Goal: Contribute content: Contribute content

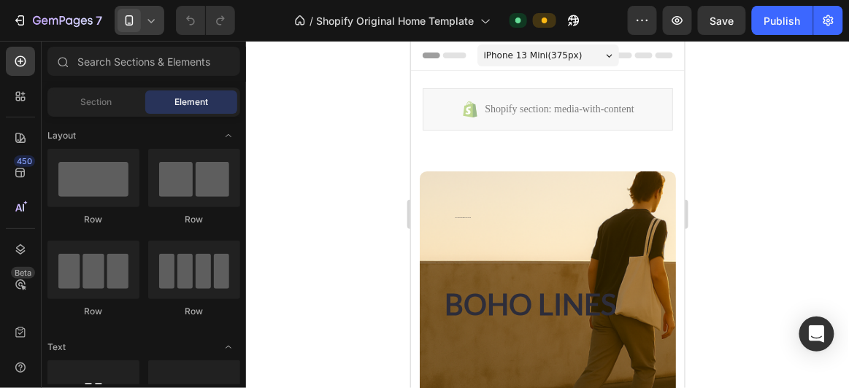
click at [146, 24] on icon at bounding box center [151, 20] width 15 height 15
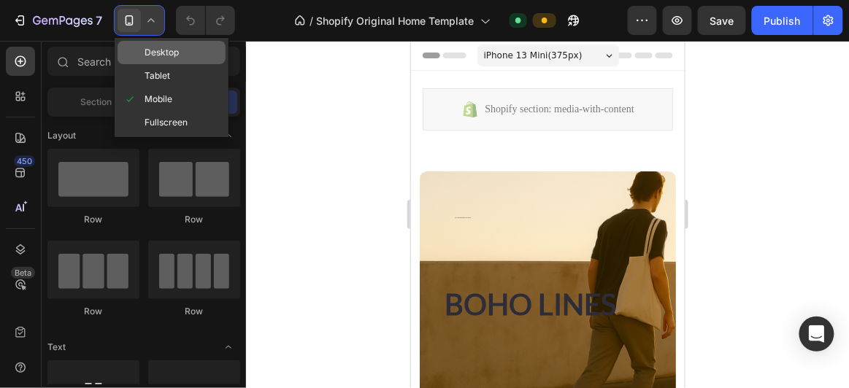
click at [153, 56] on span "Desktop" at bounding box center [162, 52] width 34 height 15
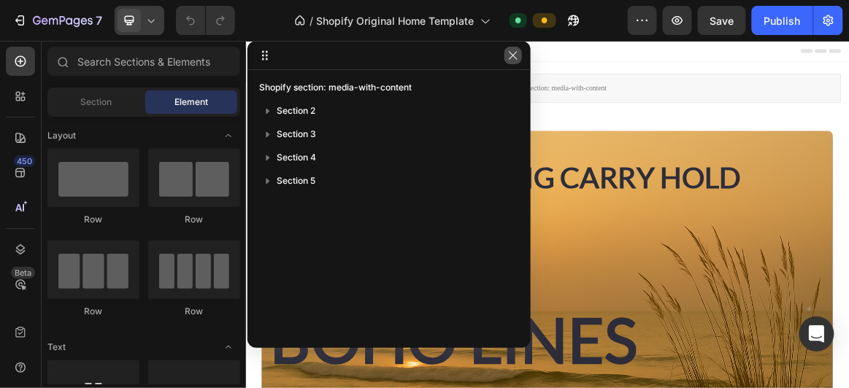
click at [507, 57] on icon "button" at bounding box center [513, 56] width 12 height 12
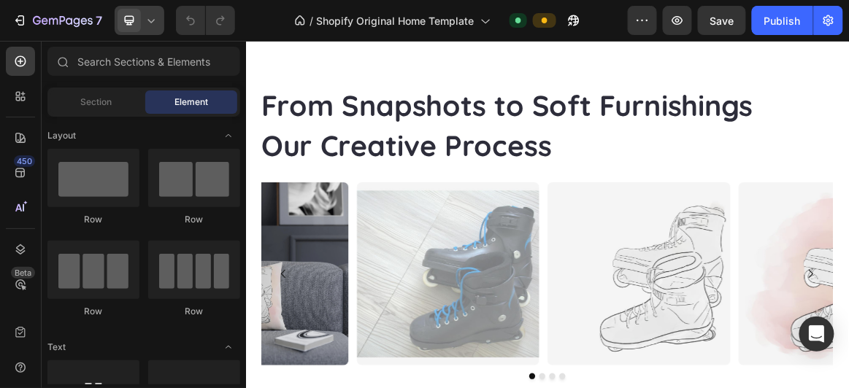
scroll to position [1857, 0]
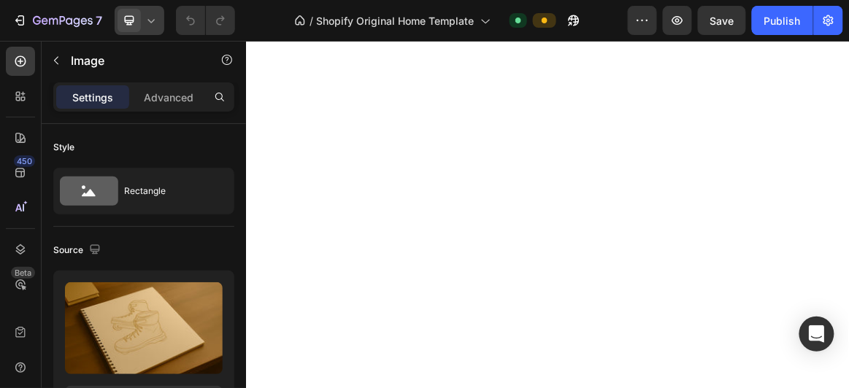
click at [479, 0] on img at bounding box center [473, 0] width 409 height 0
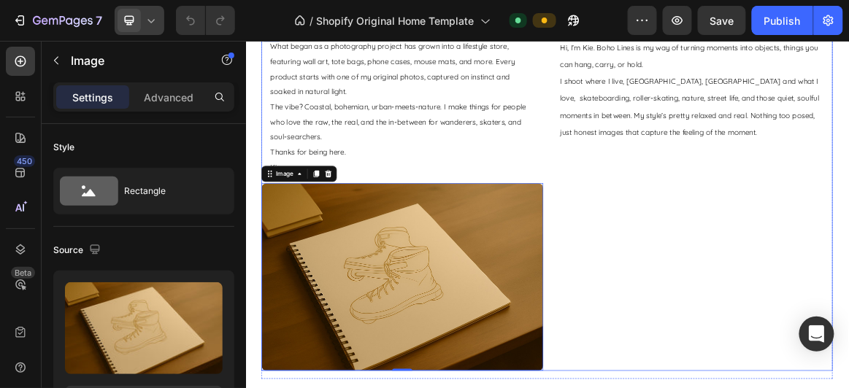
scroll to position [1488, 0]
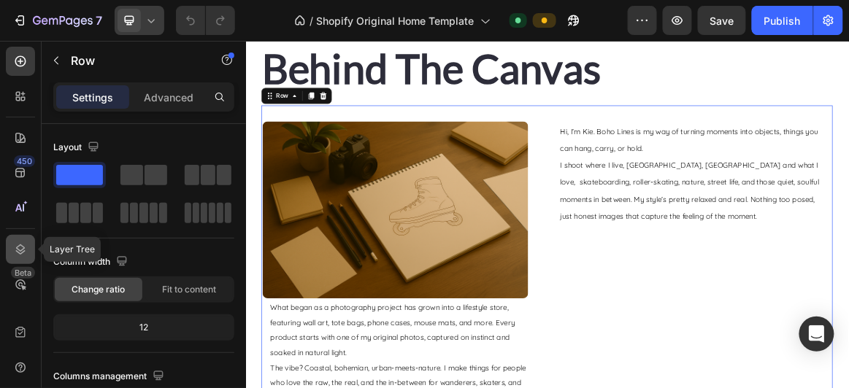
click at [22, 250] on icon at bounding box center [20, 250] width 9 height 10
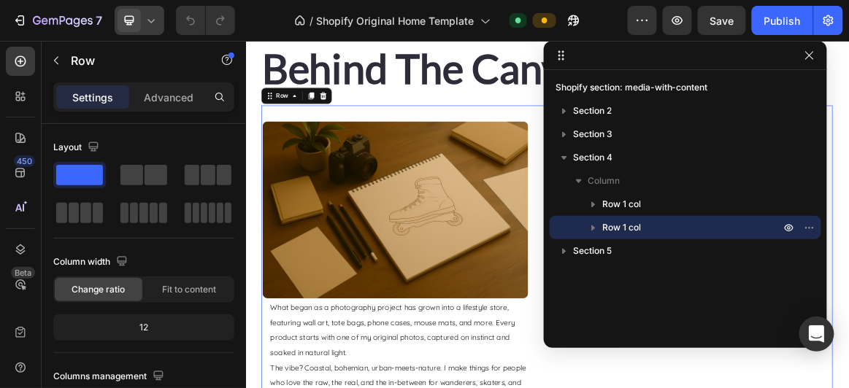
drag, startPoint x: 359, startPoint y: 60, endPoint x: 561, endPoint y: 60, distance: 202.2
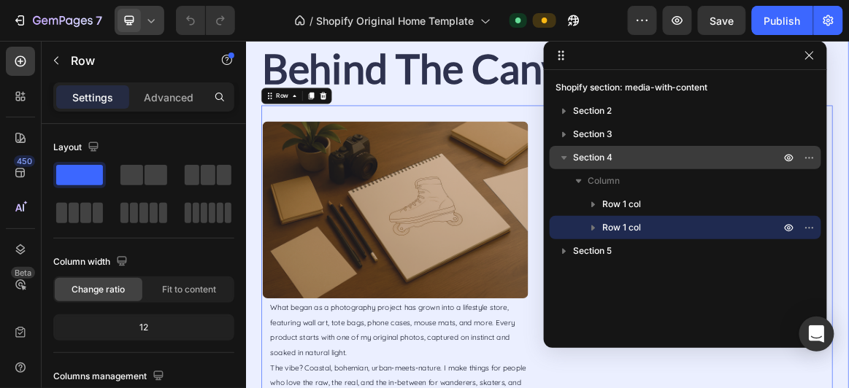
click at [599, 160] on span "Section 4" at bounding box center [592, 157] width 39 height 15
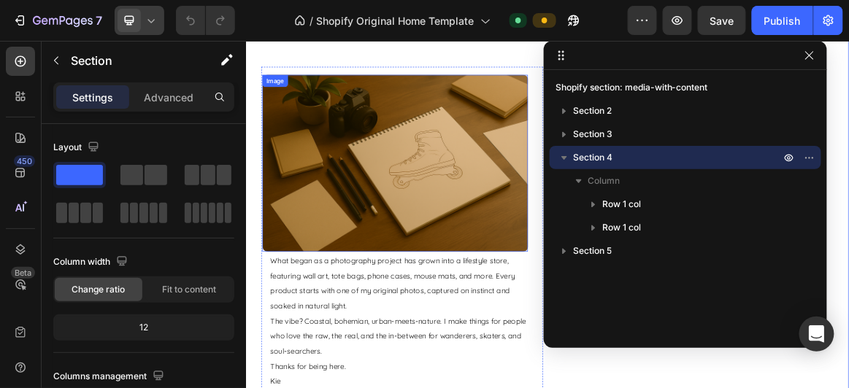
scroll to position [1555, 0]
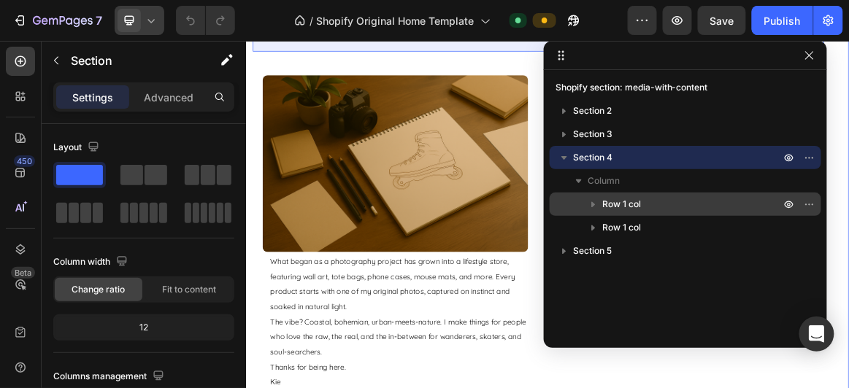
click at [619, 206] on span "Row 1 col" at bounding box center [621, 204] width 39 height 15
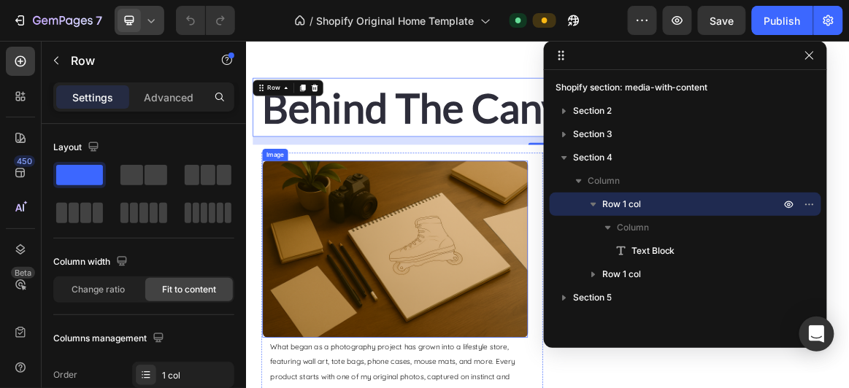
scroll to position [1436, 0]
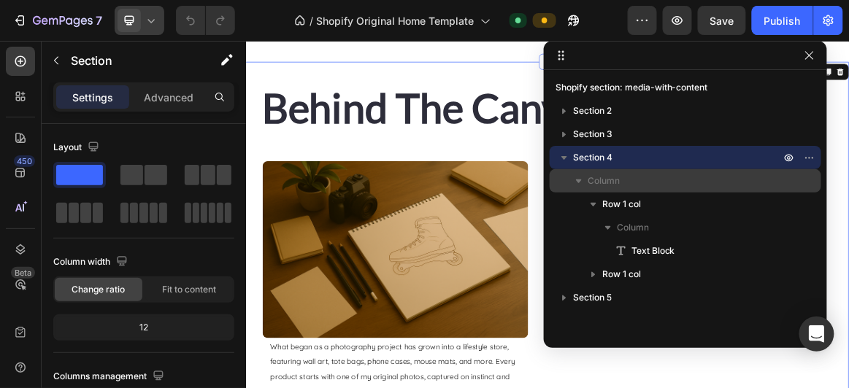
click at [607, 176] on span "Column" at bounding box center [604, 181] width 32 height 15
click at [612, 180] on span "Column" at bounding box center [604, 181] width 32 height 15
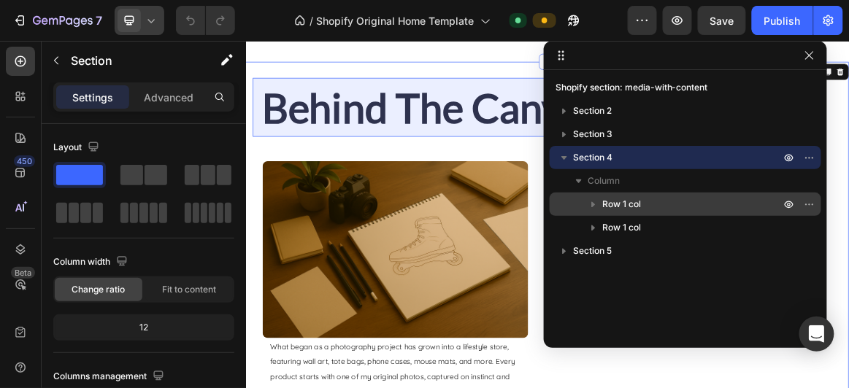
click at [624, 202] on span "Row 1 col" at bounding box center [621, 204] width 39 height 15
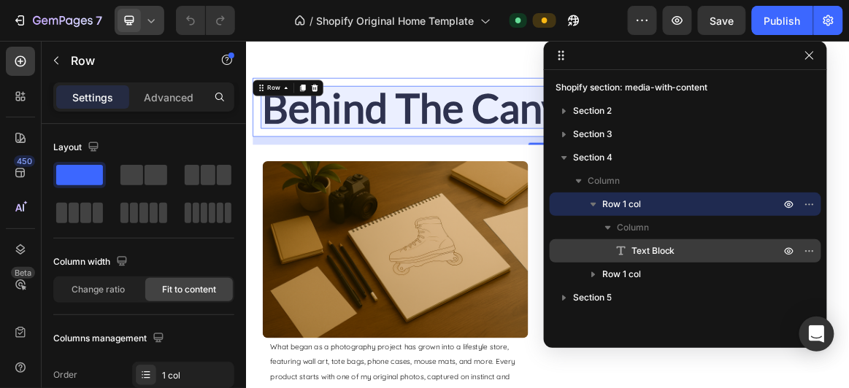
click at [647, 250] on span "Text Block" at bounding box center [653, 251] width 44 height 15
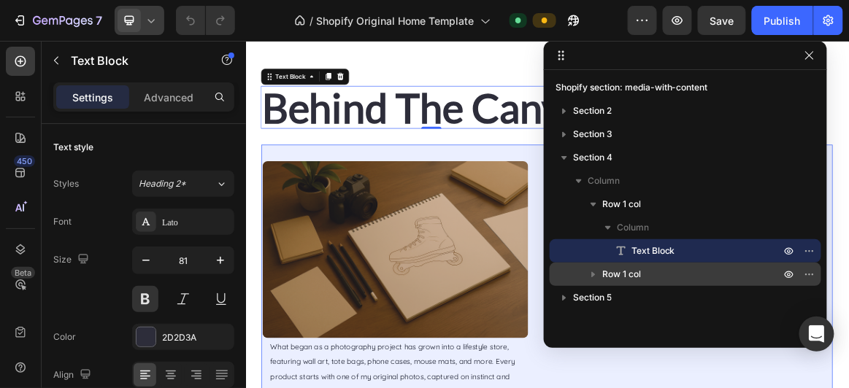
click at [637, 269] on span "Row 1 col" at bounding box center [621, 274] width 39 height 15
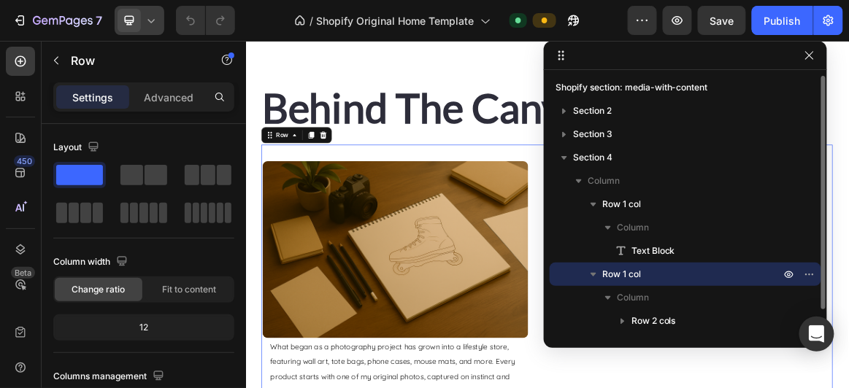
scroll to position [1530, 0]
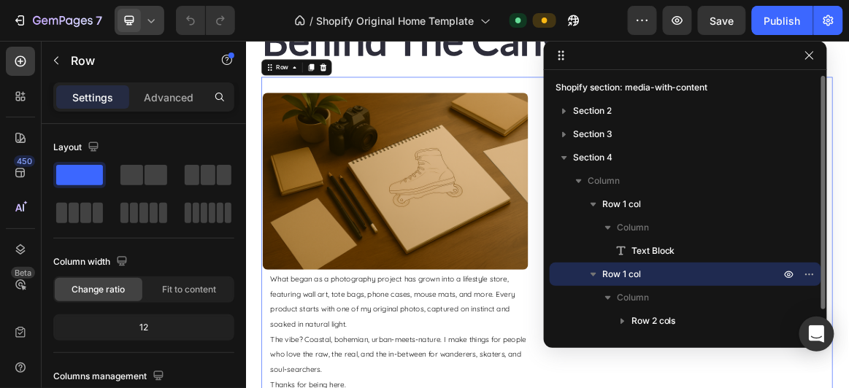
click at [639, 273] on span "Row 1 col" at bounding box center [621, 274] width 39 height 15
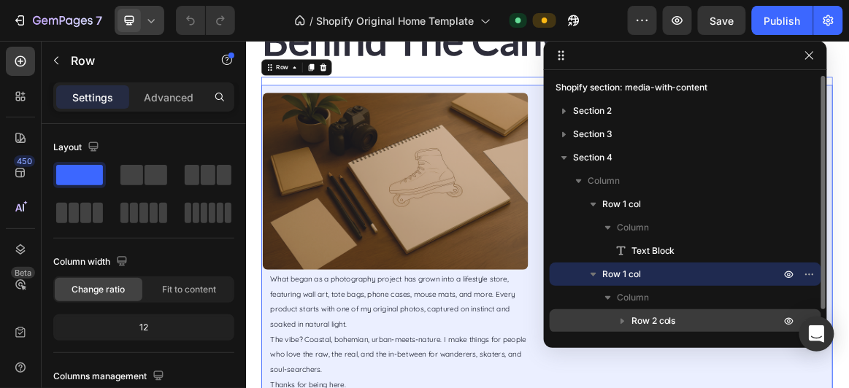
click at [661, 312] on div "Row 2 cols" at bounding box center [685, 320] width 260 height 23
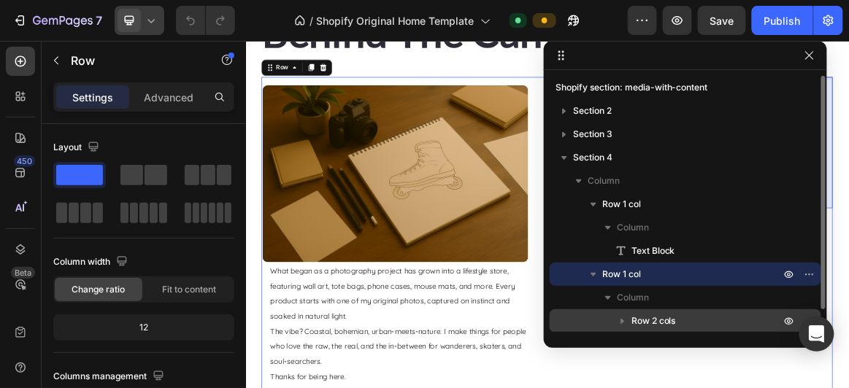
scroll to position [131, 0]
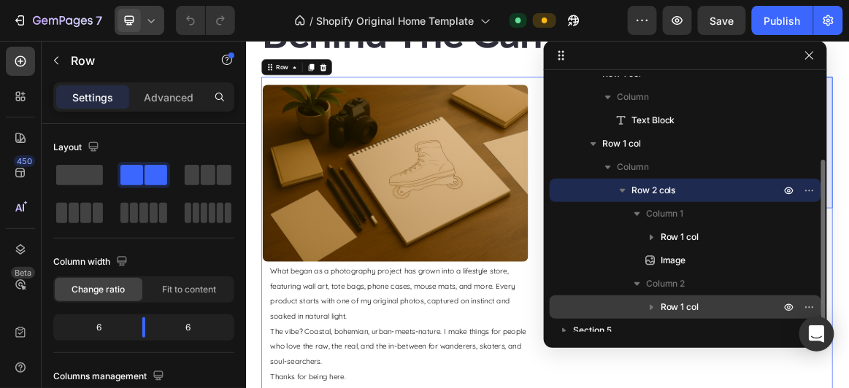
click at [682, 308] on span "Row 1 col" at bounding box center [680, 307] width 39 height 15
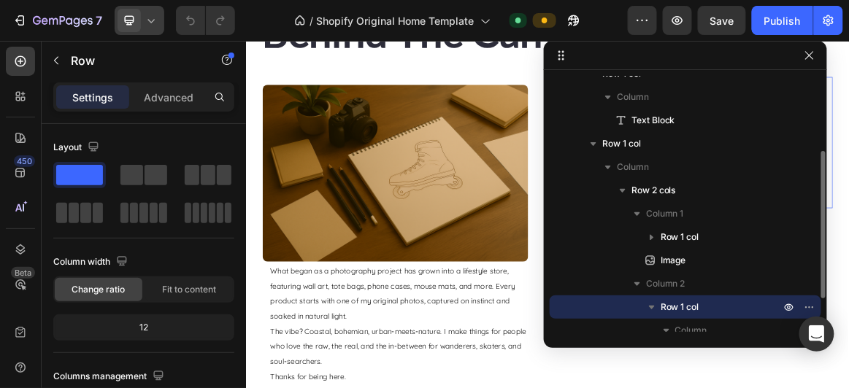
click at [682, 308] on span "Row 1 col" at bounding box center [680, 307] width 39 height 15
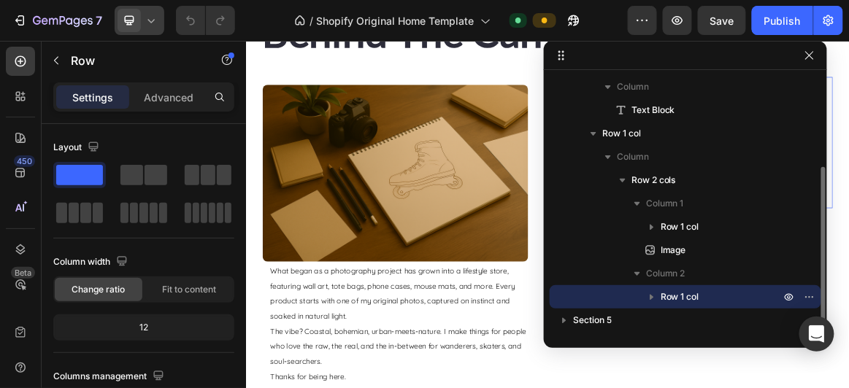
scroll to position [140, 0]
click at [692, 289] on div "Row 1 col" at bounding box center [685, 297] width 260 height 23
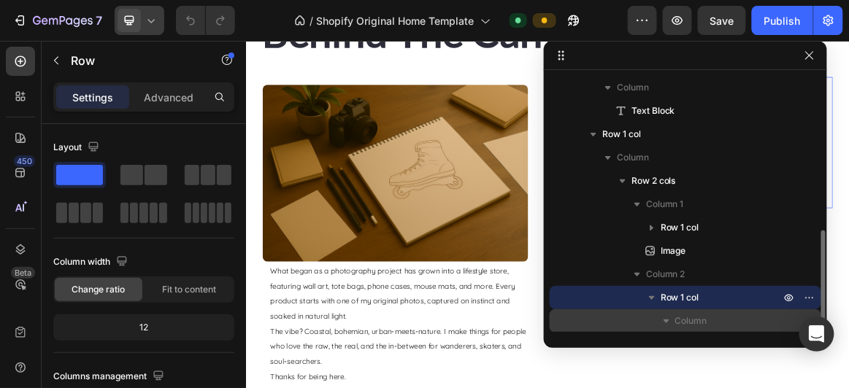
scroll to position [187, 0]
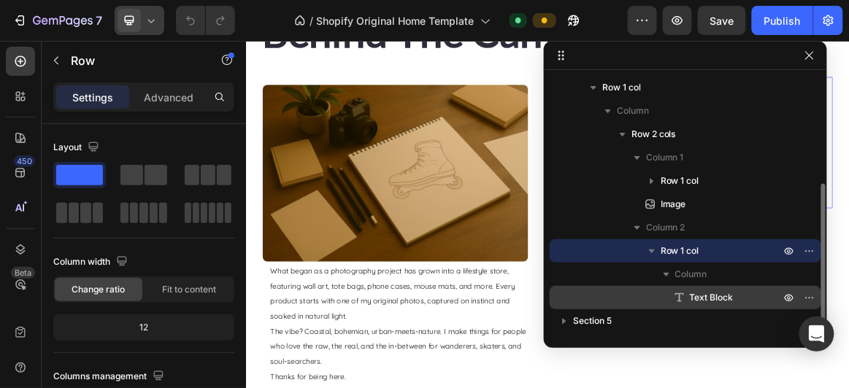
click at [702, 298] on span "Text Block" at bounding box center [712, 298] width 44 height 15
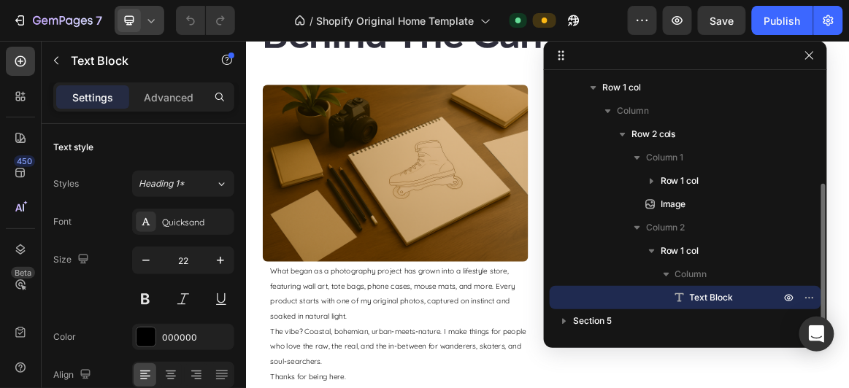
click at [701, 296] on span "Text Block" at bounding box center [712, 298] width 44 height 15
click at [810, 50] on icon "button" at bounding box center [810, 56] width 12 height 12
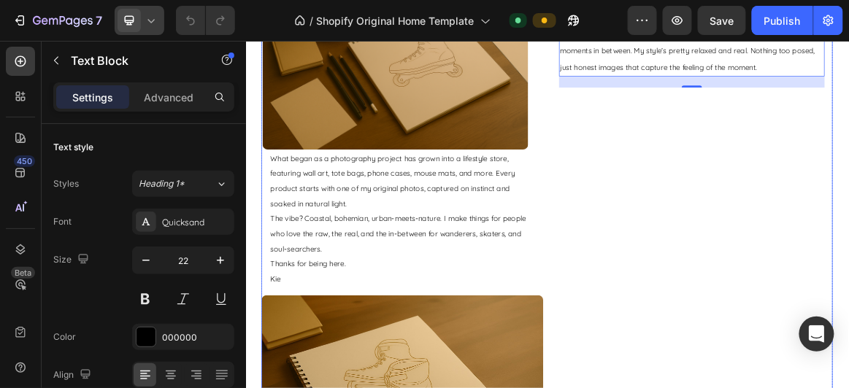
scroll to position [1508, 0]
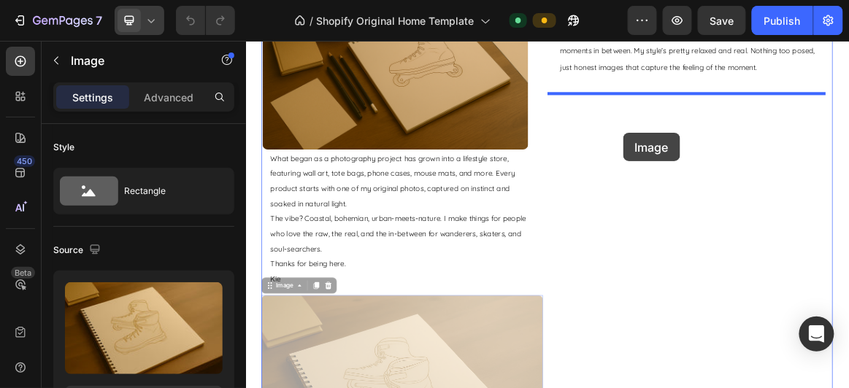
drag, startPoint x: 275, startPoint y: 391, endPoint x: 793, endPoint y: 174, distance: 561.1
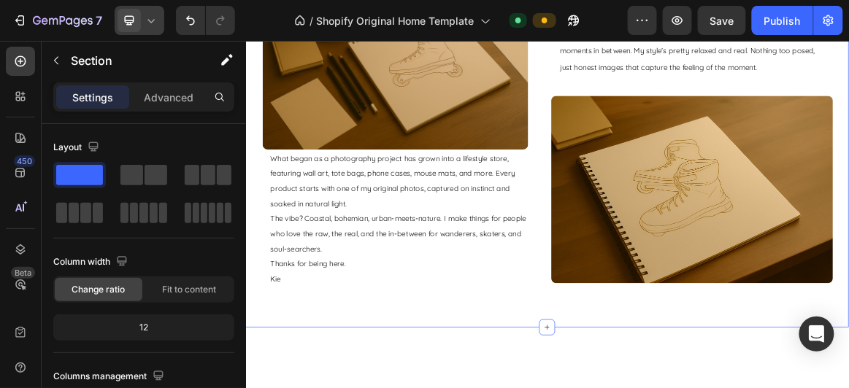
scroll to position [1358, 0]
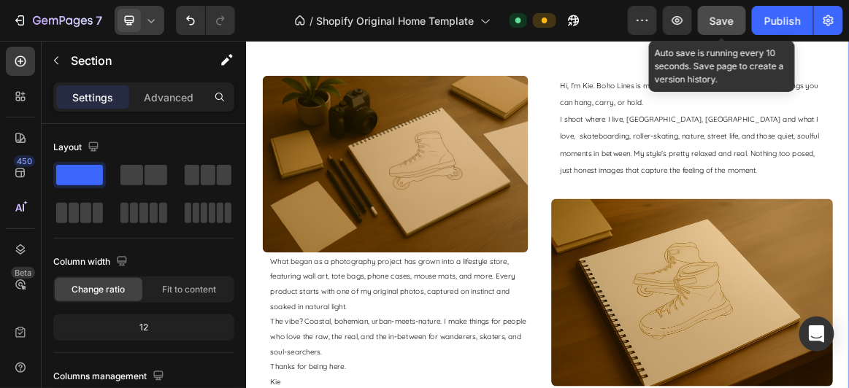
click at [725, 20] on span "Save" at bounding box center [722, 21] width 24 height 12
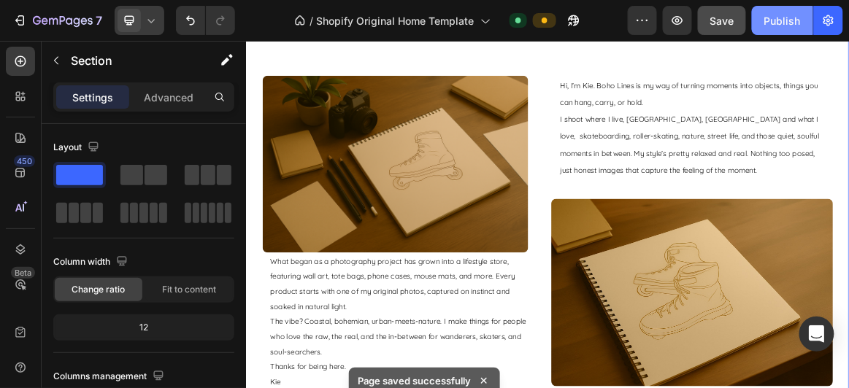
click at [778, 24] on div "Publish" at bounding box center [782, 20] width 36 height 15
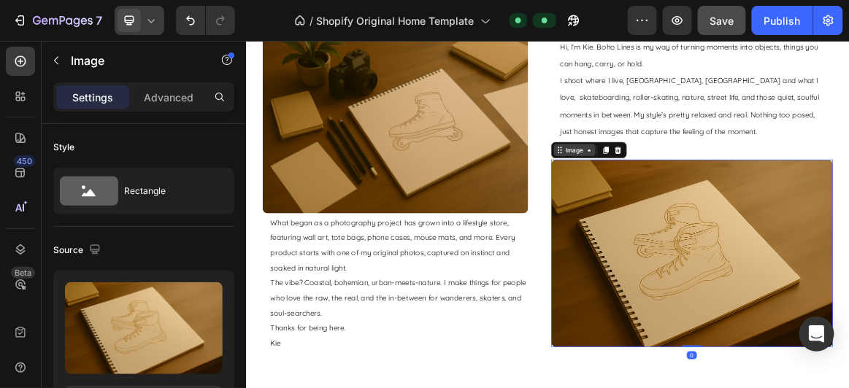
scroll to position [1415, 0]
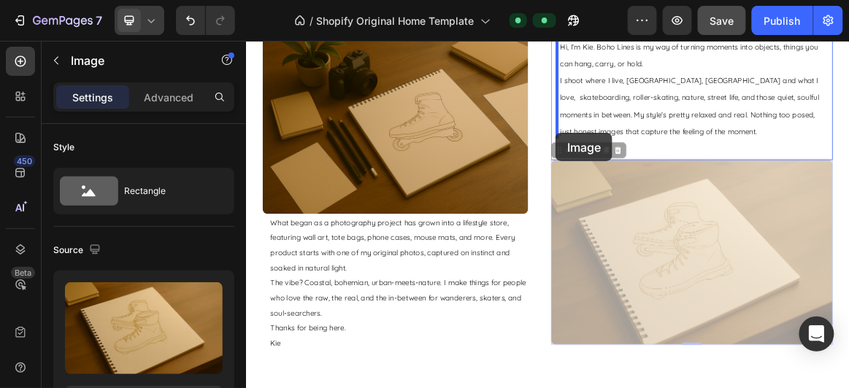
drag, startPoint x: 695, startPoint y: 201, endPoint x: 696, endPoint y: 174, distance: 27.7
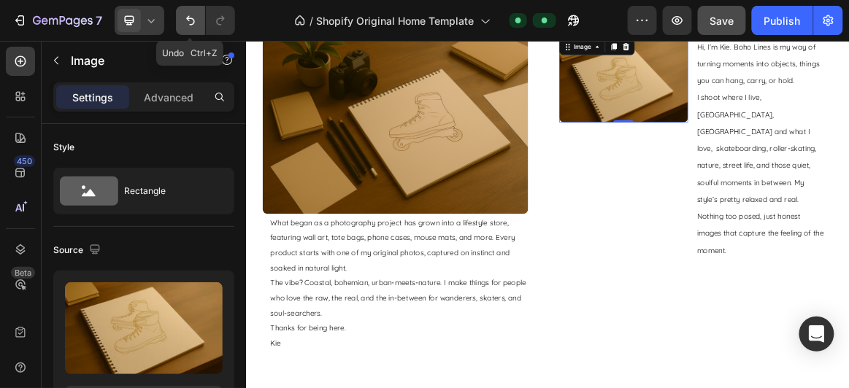
click at [188, 22] on icon "Undo/Redo" at bounding box center [190, 20] width 15 height 15
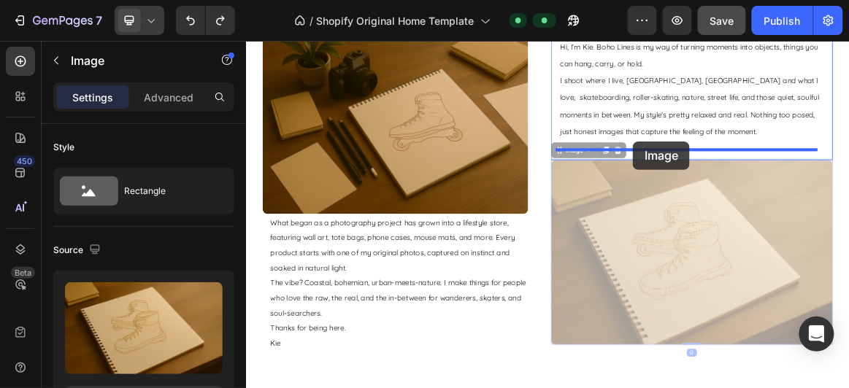
drag, startPoint x: 698, startPoint y: 202, endPoint x: 807, endPoint y: 186, distance: 110.7
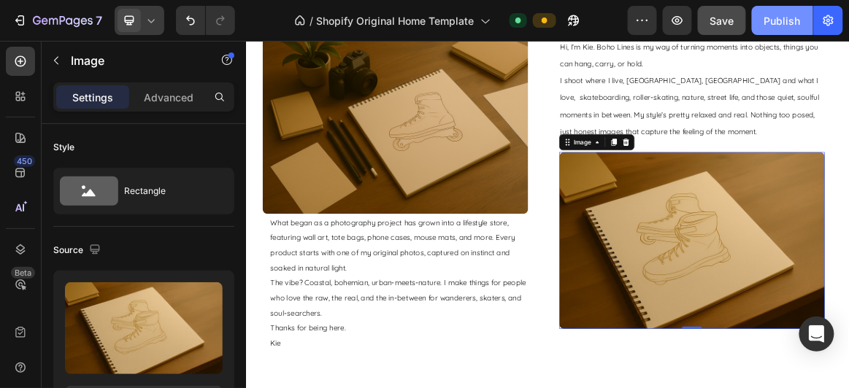
click at [782, 19] on div "Publish" at bounding box center [782, 20] width 36 height 15
